Goal: Find specific fact: Find contact information

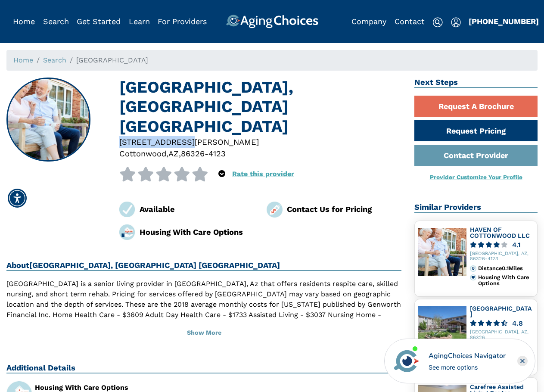
drag, startPoint x: 119, startPoint y: 122, endPoint x: 184, endPoint y: 121, distance: 64.7
click at [184, 136] on div "[STREET_ADDRESS][PERSON_NAME]" at bounding box center [260, 142] width 283 height 12
copy div "[STREET_ADDRESS][PERSON_NAME]"
click at [146, 148] on div "Cottonwood ," at bounding box center [143, 154] width 49 height 12
drag, startPoint x: 122, startPoint y: 134, endPoint x: 137, endPoint y: 132, distance: 14.4
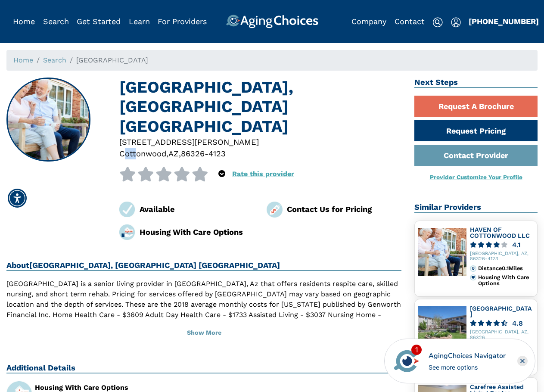
click at [137, 149] on span "Cottonwood" at bounding box center [142, 153] width 47 height 9
click at [134, 149] on span "Cottonwood" at bounding box center [142, 153] width 47 height 9
click at [121, 149] on span "Cottonwood" at bounding box center [142, 153] width 47 height 9
drag, startPoint x: 121, startPoint y: 135, endPoint x: 206, endPoint y: 134, distance: 84.5
click at [206, 136] on div "[STREET_ADDRESS][PERSON_NAME]" at bounding box center [261, 148] width 296 height 24
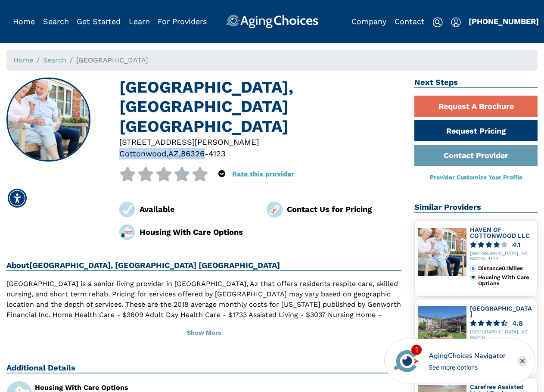
copy div "[GEOGRAPHIC_DATA] , AZ , 86326"
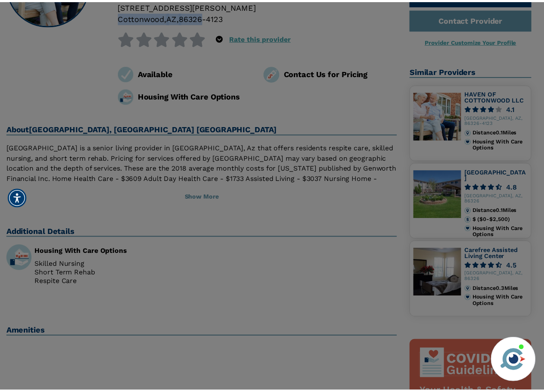
scroll to position [129, 0]
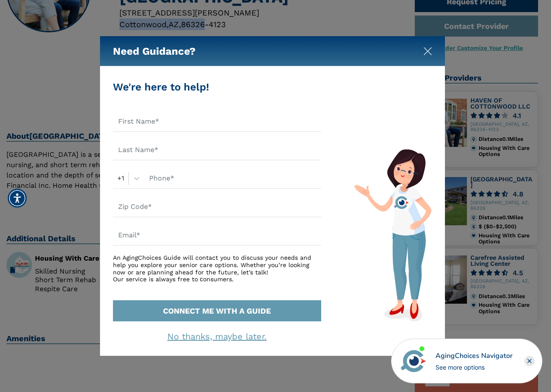
click at [425, 52] on img "Close" at bounding box center [427, 51] width 9 height 9
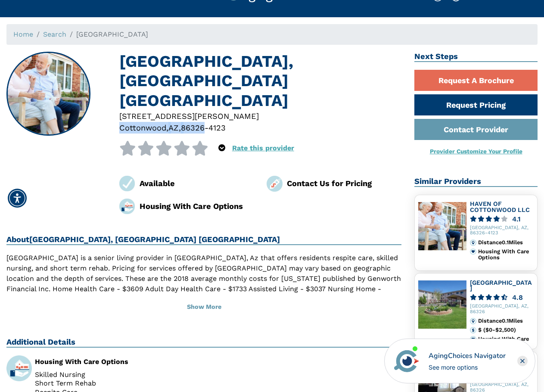
scroll to position [0, 0]
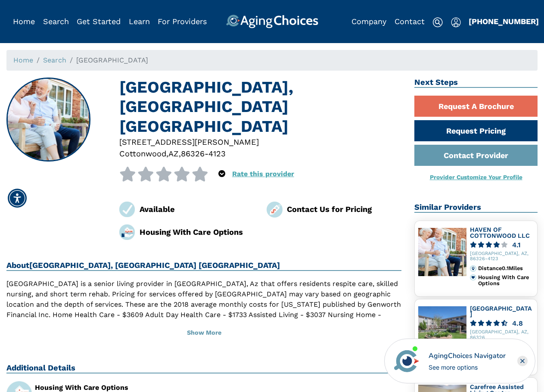
click at [355, 173] on div "[GEOGRAPHIC_DATA], Cottonwood AZ [STREET_ADDRESS][PERSON_NAME] 0 out of 5 stars…" at bounding box center [260, 159] width 283 height 162
